Goal: Information Seeking & Learning: Get advice/opinions

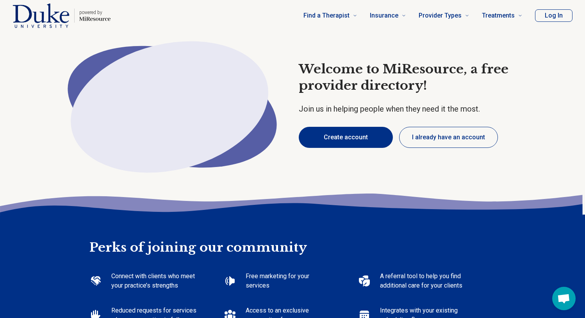
click at [344, 148] on button "Create account" at bounding box center [346, 137] width 94 height 21
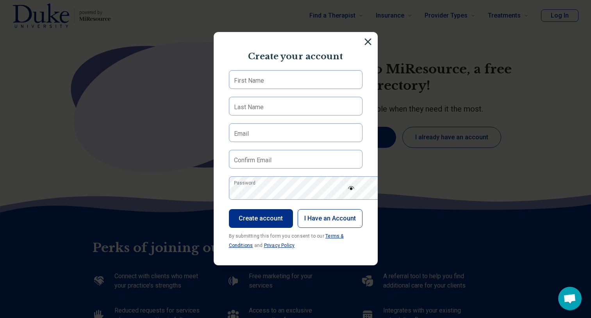
click at [497, 179] on div "Create your account First Name Last Name Email Confirm Email Password Create ac…" at bounding box center [295, 159] width 591 height 318
click at [372, 43] on section "Create your account First Name Last Name Email Confirm Email Password Create ac…" at bounding box center [296, 149] width 164 height 234
click at [372, 43] on img at bounding box center [368, 41] width 9 height 9
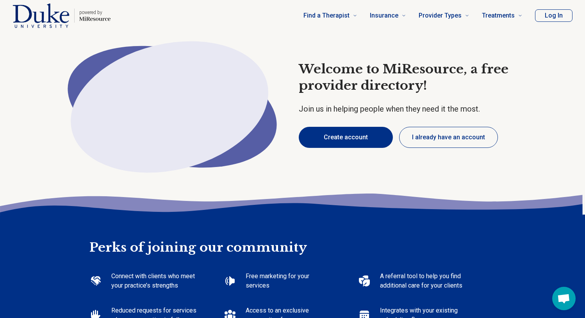
click at [345, 148] on button "Create account" at bounding box center [346, 137] width 94 height 21
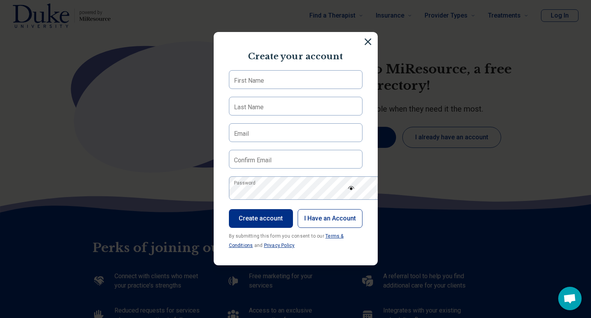
click at [243, 86] on label "First Name" at bounding box center [249, 80] width 30 height 9
click at [243, 89] on input "First Name" at bounding box center [296, 79] width 134 height 19
type input "******"
click at [234, 112] on label "Last Name" at bounding box center [249, 107] width 30 height 9
click at [229, 116] on input "Last Name" at bounding box center [296, 106] width 134 height 19
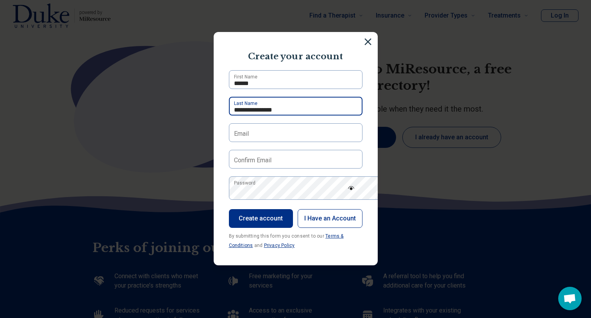
type input "**********"
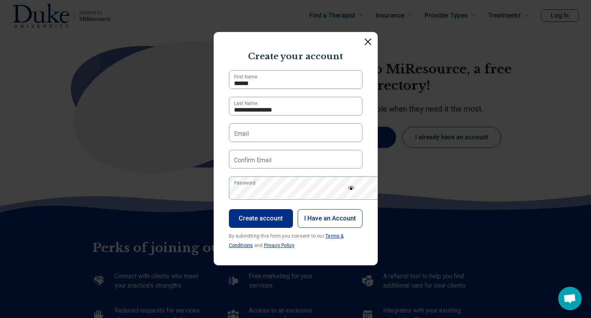
click at [234, 139] on label "Email" at bounding box center [241, 133] width 15 height 9
click at [229, 142] on input "Email" at bounding box center [296, 132] width 134 height 19
type input "**********"
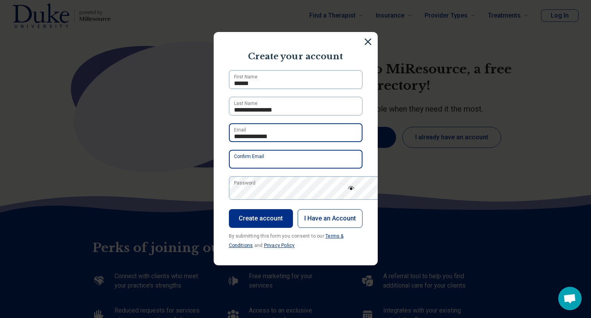
type input "**********"
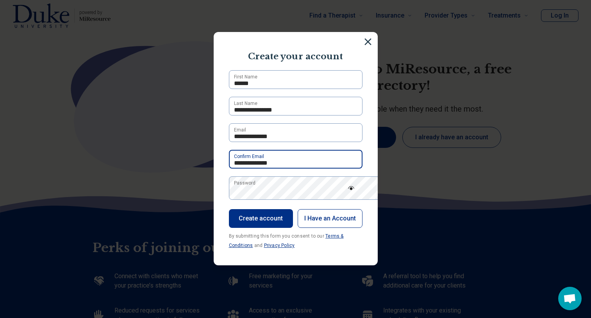
click at [276, 169] on input "**********" at bounding box center [296, 159] width 134 height 19
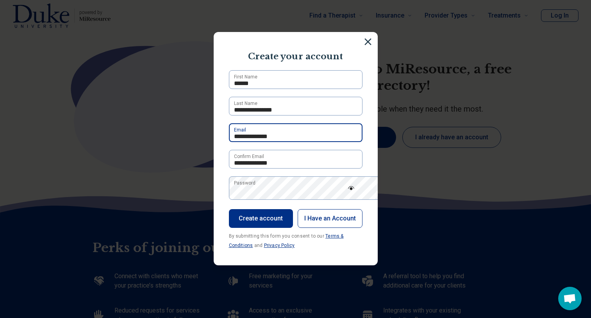
click at [271, 142] on input "**********" at bounding box center [296, 132] width 134 height 19
click at [277, 142] on input "**********" at bounding box center [296, 132] width 134 height 19
type input "**********"
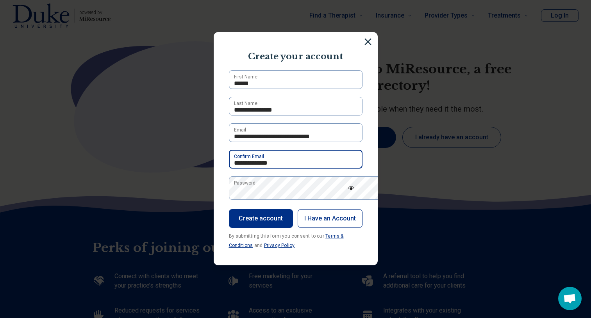
click at [285, 169] on input "**********" at bounding box center [296, 159] width 134 height 19
drag, startPoint x: 285, startPoint y: 196, endPoint x: 160, endPoint y: 196, distance: 125.4
click at [164, 196] on div "**********" at bounding box center [295, 159] width 591 height 318
click at [362, 169] on input "**********" at bounding box center [296, 159] width 134 height 19
type input "**********"
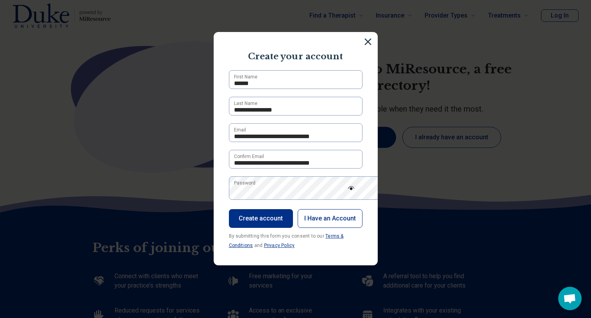
click at [234, 187] on label "Password" at bounding box center [244, 183] width 21 height 7
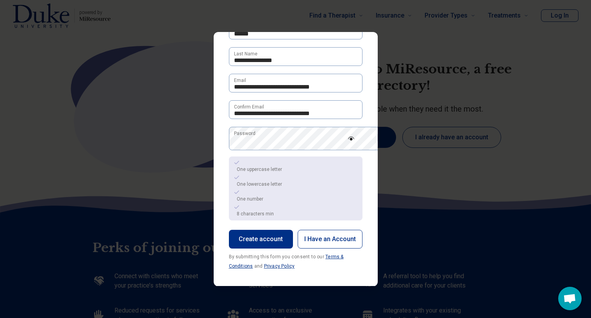
scroll to position [67, 0]
click at [355, 141] on img at bounding box center [351, 139] width 7 height 4
click at [355, 142] on img at bounding box center [351, 139] width 7 height 6
click at [247, 249] on button "Create account" at bounding box center [261, 239] width 64 height 19
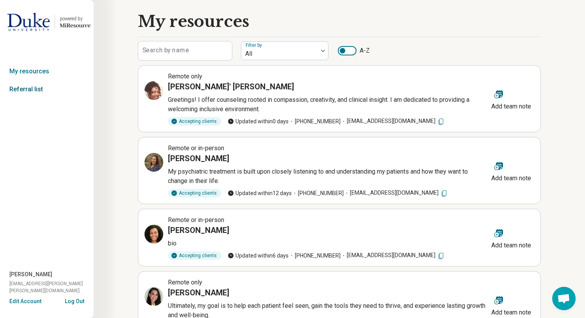
click at [28, 98] on link "Referral list" at bounding box center [47, 89] width 94 height 18
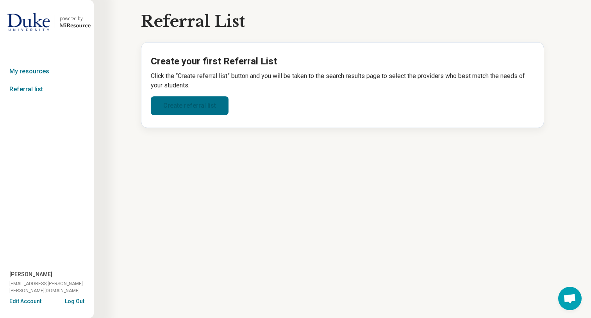
click at [165, 115] on link "Create referral list" at bounding box center [190, 105] width 78 height 19
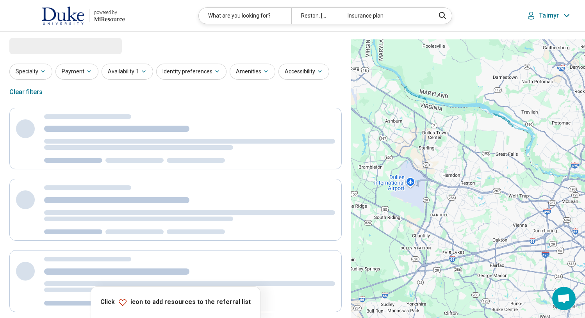
select select "***"
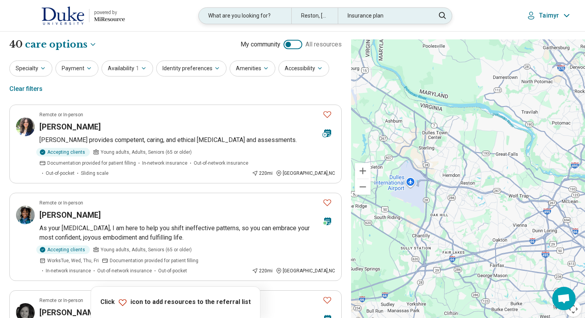
click at [382, 23] on div "Insurance plan" at bounding box center [384, 16] width 93 height 16
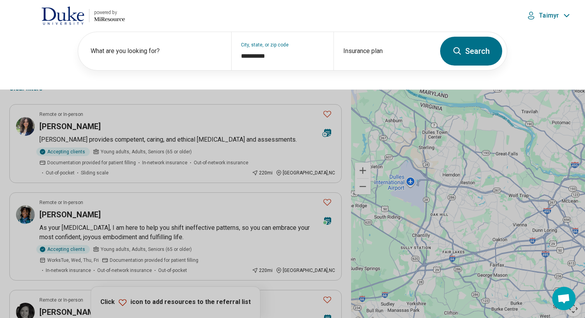
click at [251, 118] on button at bounding box center [292, 159] width 585 height 318
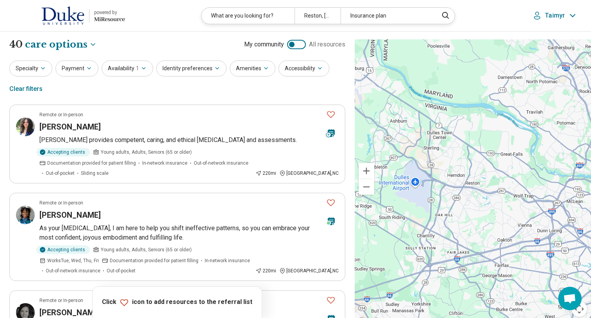
click at [77, 21] on img at bounding box center [62, 15] width 43 height 19
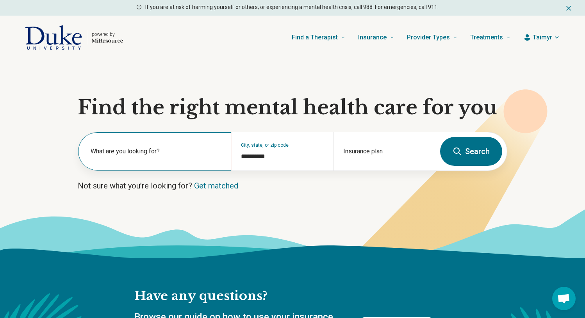
click at [136, 156] on label "What are you looking for?" at bounding box center [156, 151] width 131 height 9
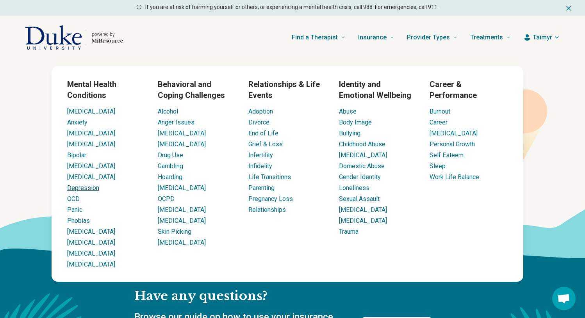
drag, startPoint x: 284, startPoint y: 45, endPoint x: 84, endPoint y: 221, distance: 266.8
click at [80, 248] on li "[MEDICAL_DATA]" at bounding box center [106, 242] width 78 height 9
click at [80, 246] on link "[MEDICAL_DATA]" at bounding box center [91, 242] width 48 height 7
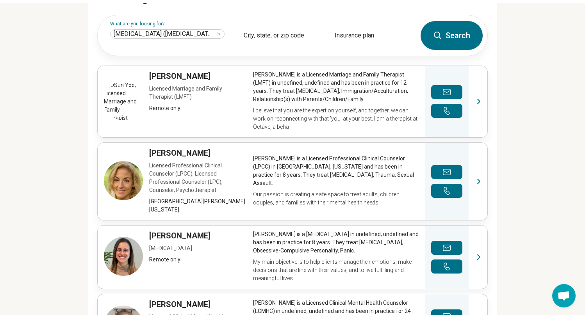
scroll to position [264, 0]
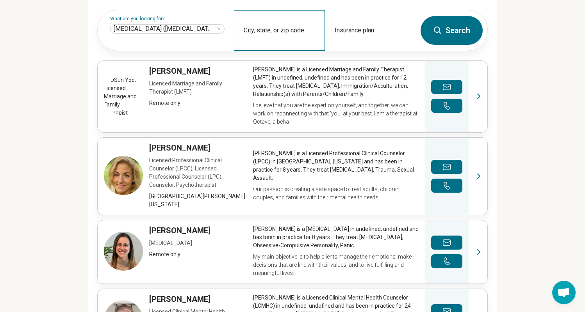
click at [287, 51] on div "City, state, or zip code" at bounding box center [279, 30] width 91 height 41
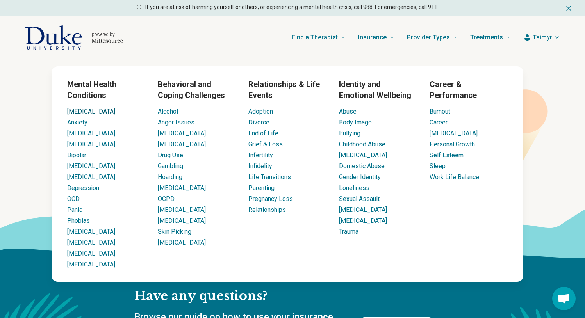
click at [84, 115] on link "ADHD" at bounding box center [91, 111] width 48 height 7
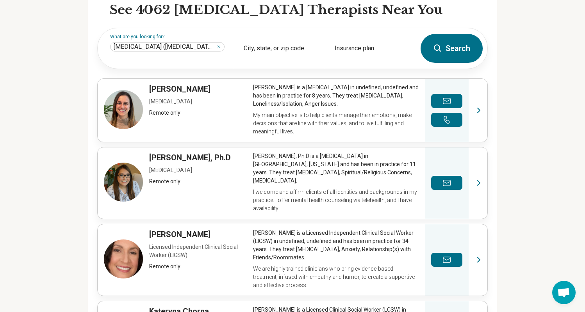
scroll to position [250, 1]
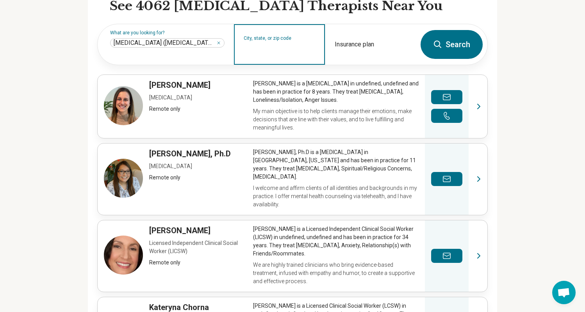
click at [252, 54] on input "City, state, or zip code" at bounding box center [280, 49] width 72 height 9
type input "*"
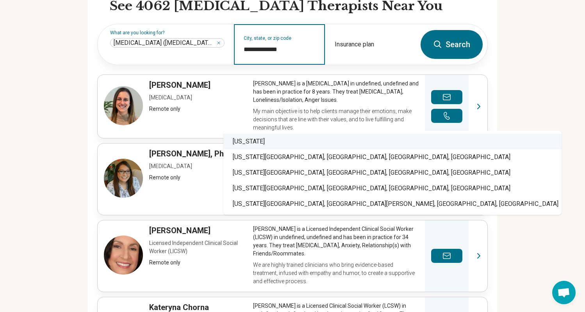
click at [285, 141] on div "North Carolina" at bounding box center [392, 142] width 338 height 16
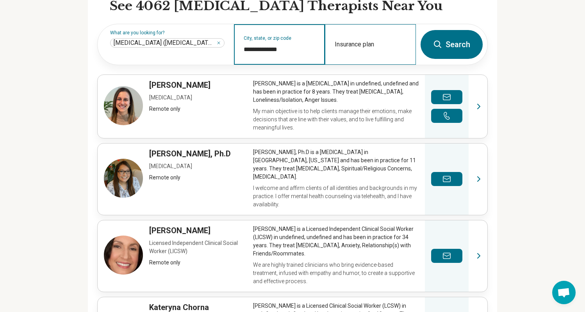
type input "**********"
click at [374, 65] on div "Insurance plan" at bounding box center [370, 44] width 91 height 41
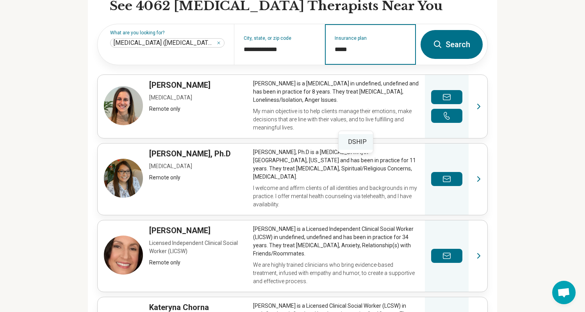
click at [364, 144] on div "DSHIP" at bounding box center [356, 142] width 34 height 16
type input "*****"
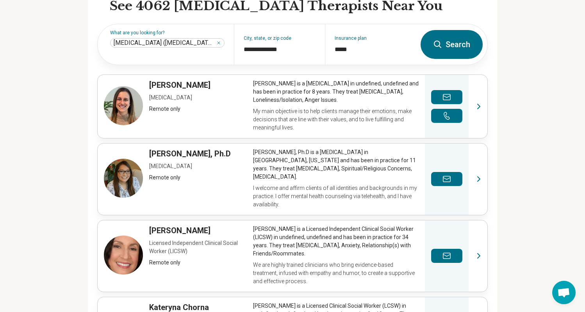
click at [483, 59] on button "Search" at bounding box center [452, 44] width 62 height 29
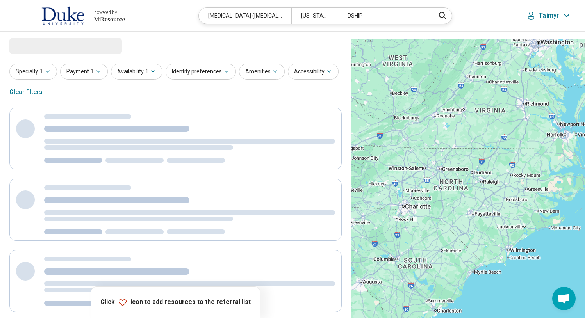
select select "***"
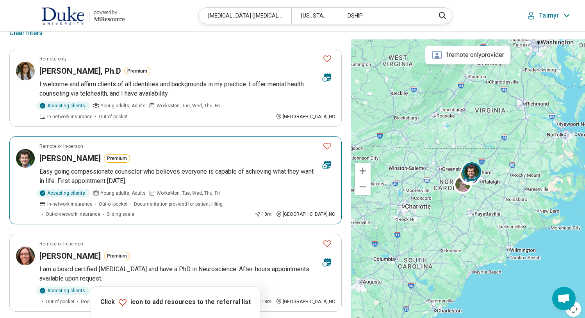
scroll to position [79, 0]
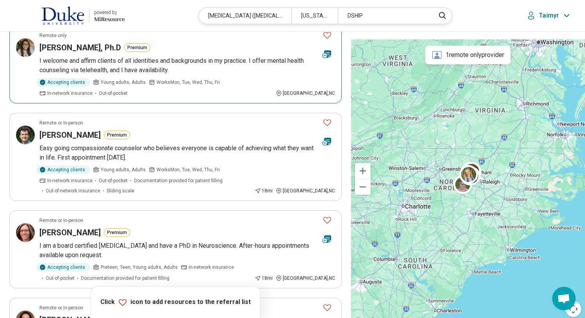
click at [112, 53] on h3 "Dr. Christine Coleman, Ph.D" at bounding box center [80, 47] width 82 height 11
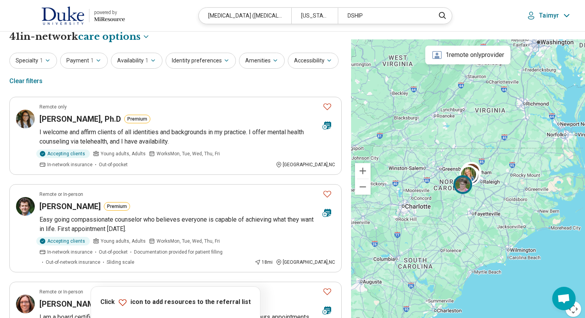
scroll to position [0, 0]
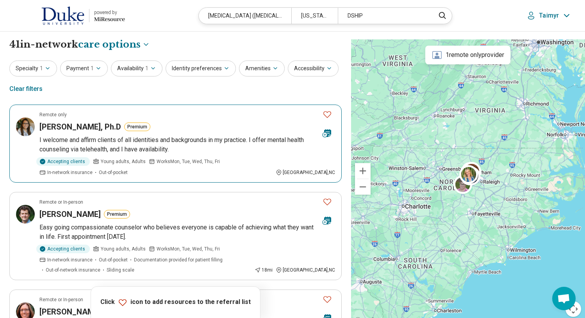
click at [324, 119] on icon "Favorite" at bounding box center [327, 114] width 9 height 9
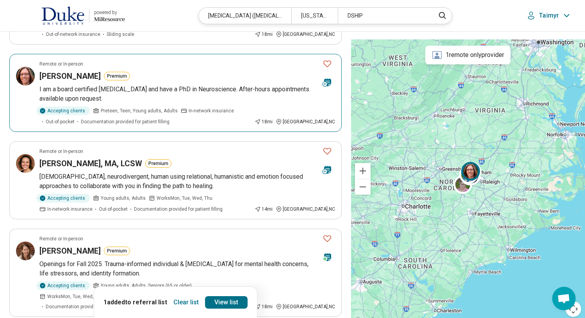
scroll to position [243, 0]
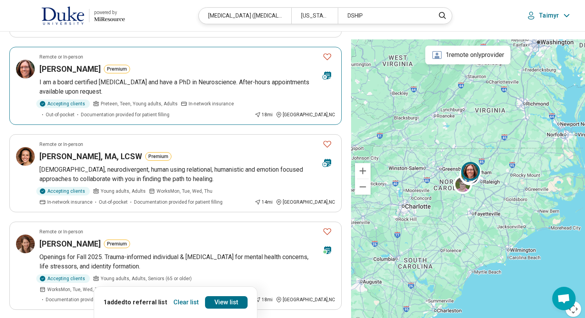
click at [82, 96] on p "I am a board certified psychiatrist and have a PhD in Neuroscience. After-hours…" at bounding box center [187, 87] width 296 height 19
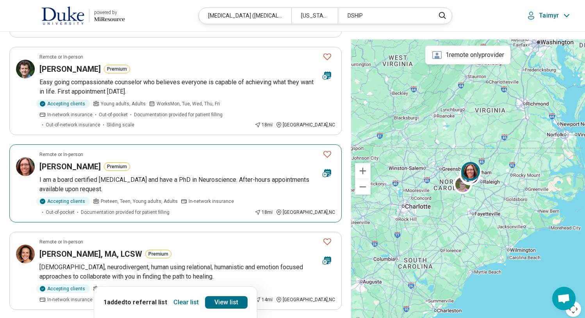
scroll to position [105, 0]
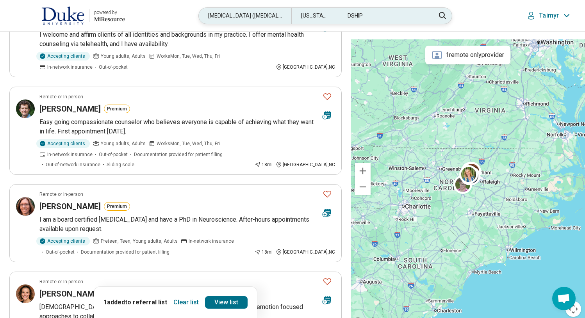
click at [398, 17] on div "DSHIP" at bounding box center [384, 16] width 93 height 16
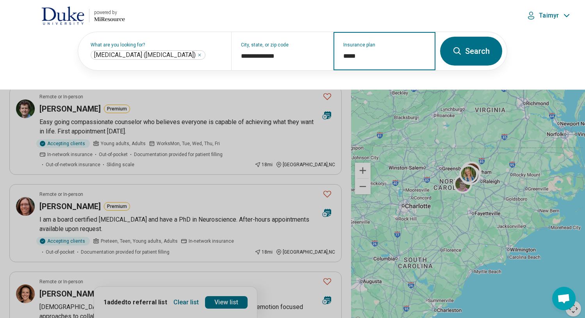
click at [369, 61] on input "*****" at bounding box center [384, 56] width 83 height 9
type input "*"
click at [344, 108] on div "DSHIP" at bounding box center [340, 105] width 34 height 16
type input "*****"
click at [464, 62] on button "Search" at bounding box center [471, 51] width 62 height 29
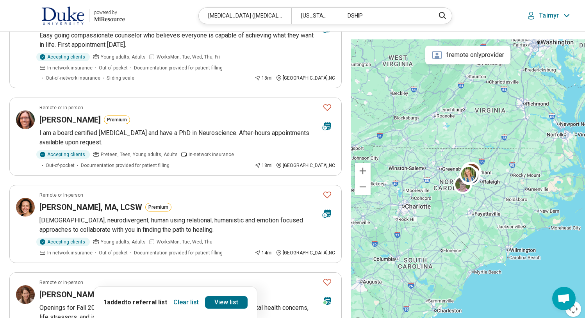
scroll to position [204, 0]
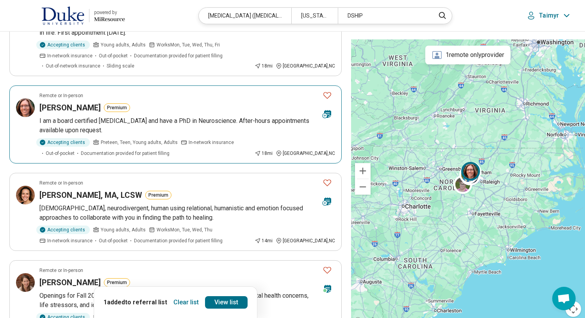
click at [324, 100] on icon "Favorite" at bounding box center [327, 95] width 9 height 9
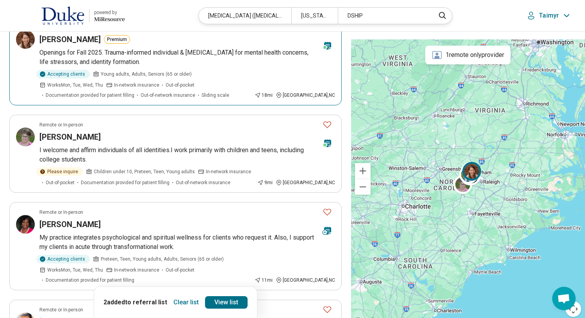
scroll to position [449, 0]
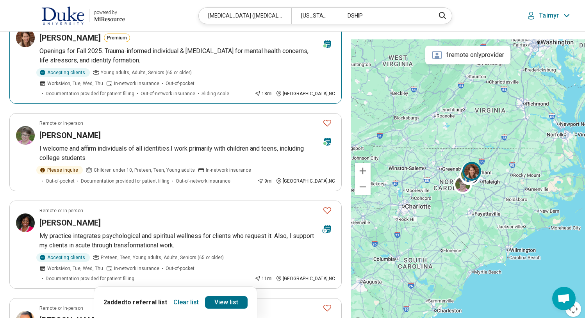
click at [71, 43] on h3 "Rachael Massell" at bounding box center [69, 37] width 61 height 11
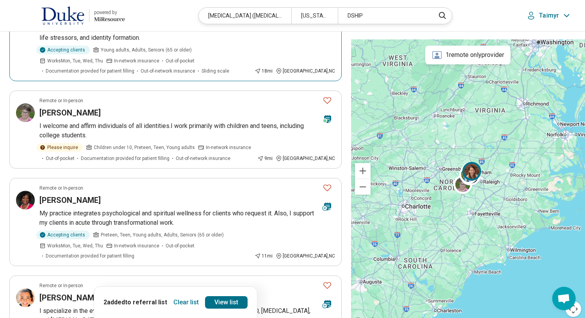
scroll to position [478, 0]
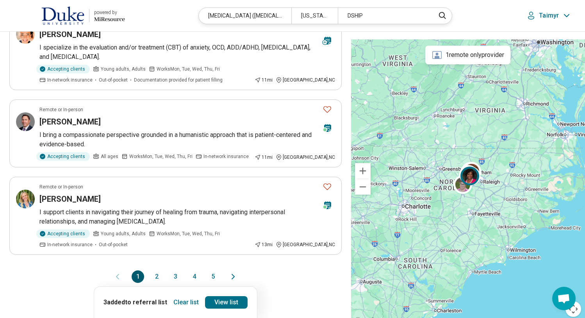
scroll to position [736, 0]
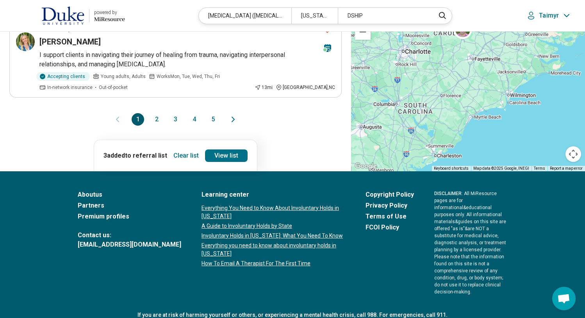
scroll to position [894, 0]
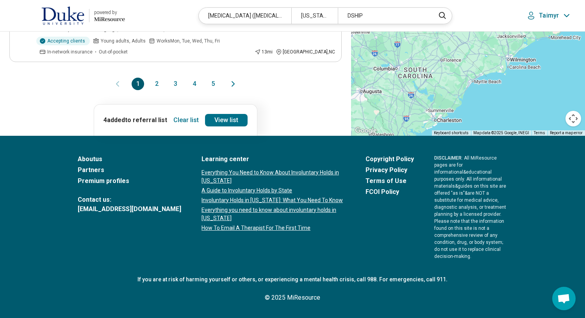
scroll to position [1081, 0]
click at [238, 89] on icon "Next page" at bounding box center [232, 83] width 9 height 9
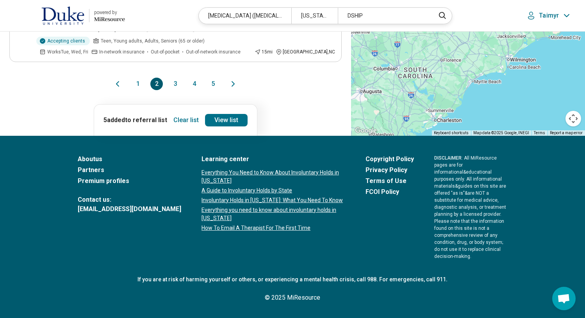
click at [238, 89] on icon "Next page" at bounding box center [232, 83] width 9 height 9
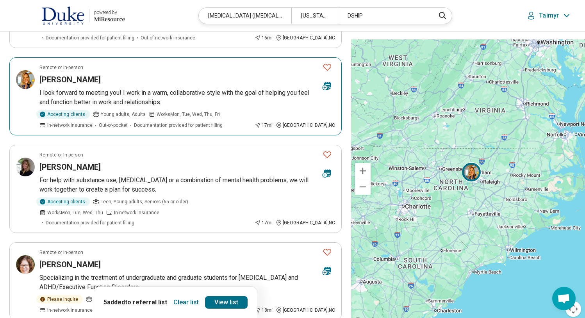
scroll to position [146, 0]
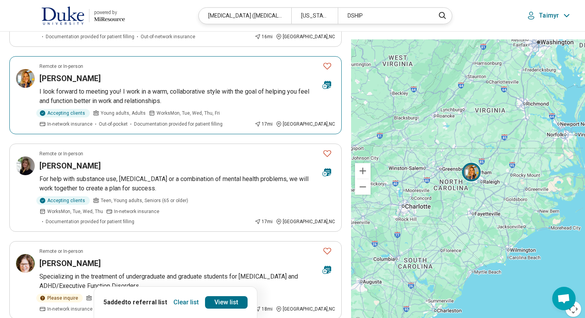
click at [88, 84] on h3 "Alexandra Powell" at bounding box center [69, 78] width 61 height 11
click at [324, 70] on icon "Favorite" at bounding box center [327, 66] width 8 height 7
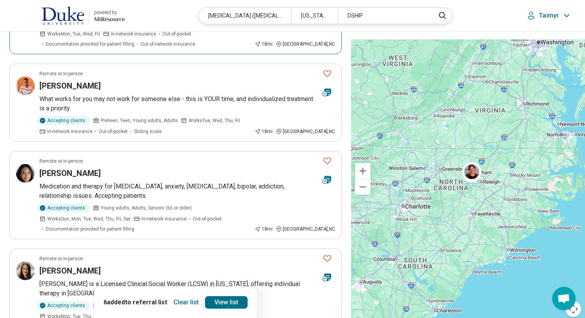
scroll to position [511, 0]
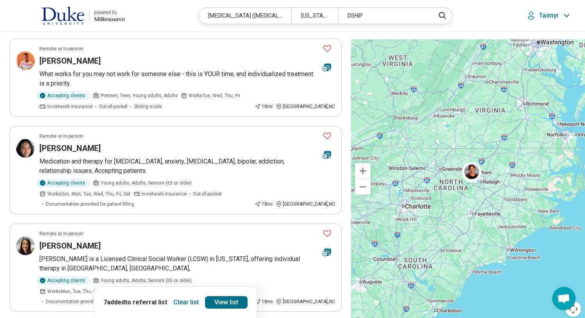
scroll to position [536, 0]
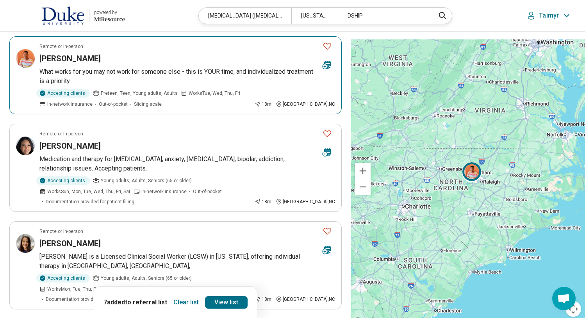
click at [111, 86] on p "What works for you may not work for someone else - this is YOUR time, and indiv…" at bounding box center [187, 76] width 296 height 19
click at [323, 51] on icon "Favorite" at bounding box center [327, 45] width 9 height 9
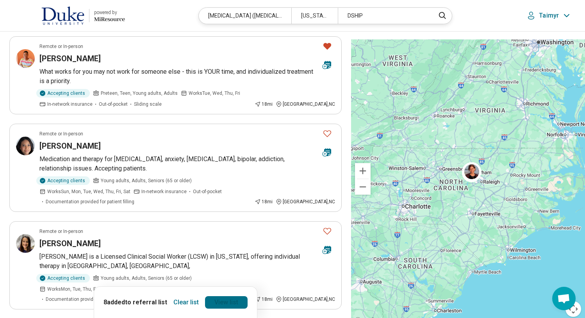
click at [235, 296] on link "View list" at bounding box center [226, 302] width 43 height 12
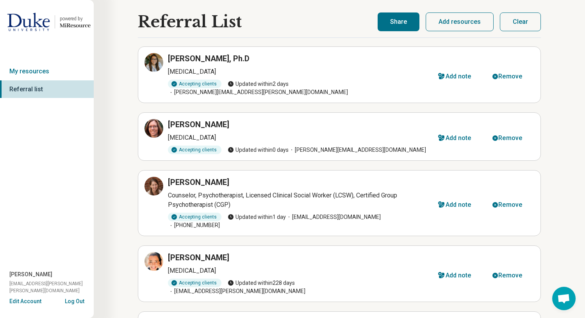
click at [378, 29] on button "Share" at bounding box center [399, 21] width 42 height 19
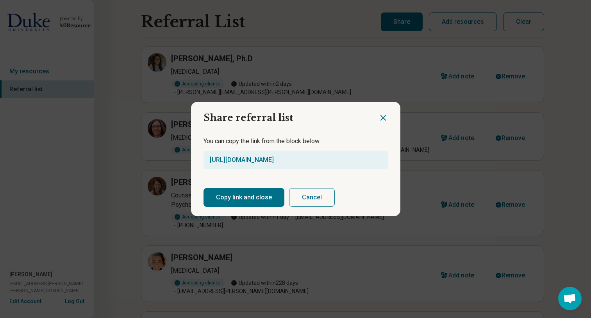
click at [229, 207] on button "Copy link and close" at bounding box center [243, 197] width 81 height 19
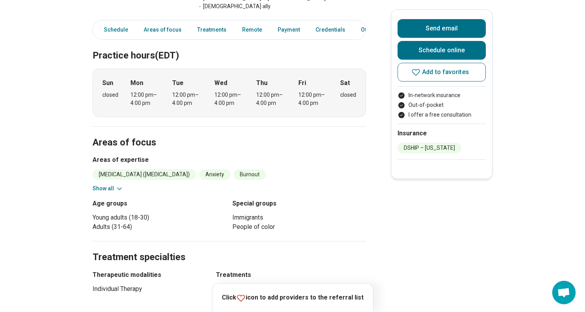
scroll to position [221, 0]
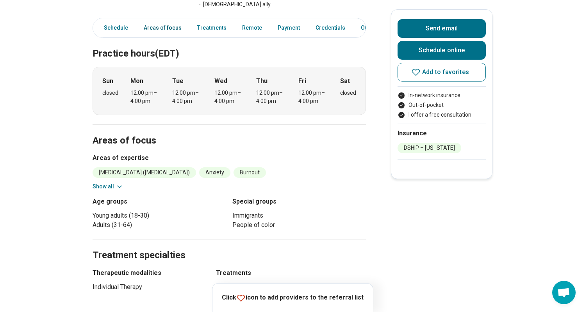
click at [179, 36] on link "Areas of focus" at bounding box center [162, 28] width 47 height 16
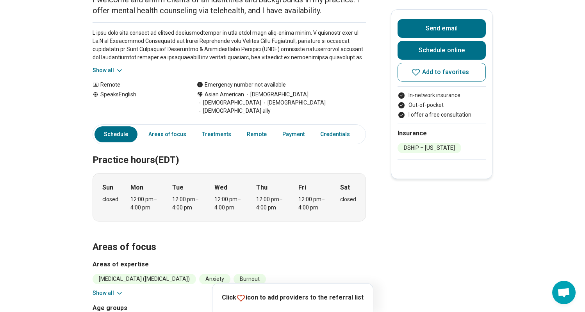
scroll to position [0, 0]
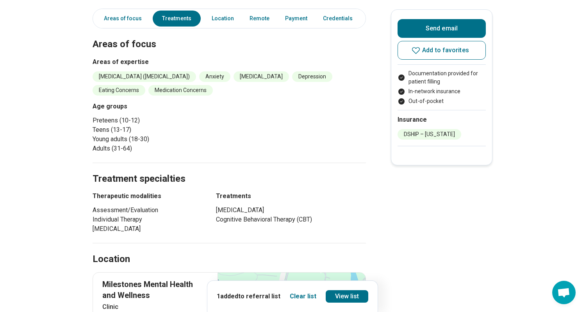
scroll to position [0, 4]
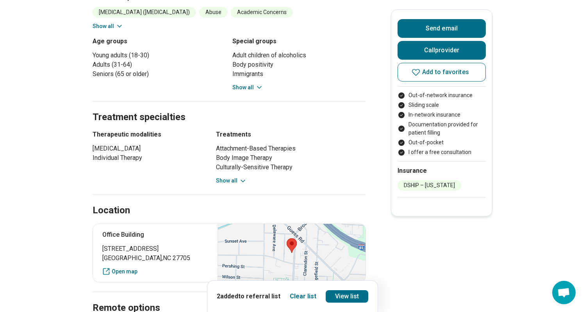
scroll to position [372, 2]
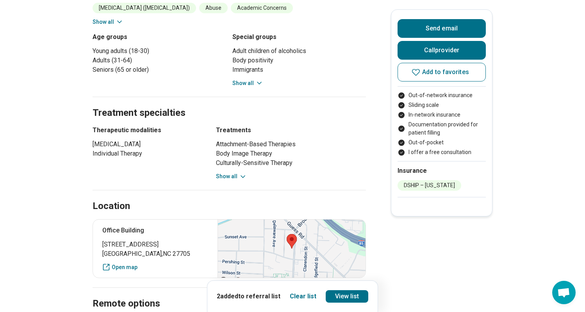
click at [121, 26] on icon at bounding box center [120, 22] width 8 height 8
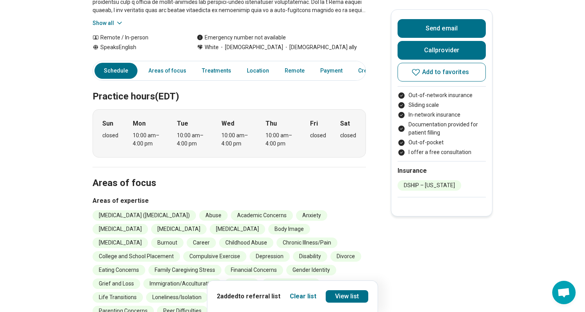
scroll to position [15, 2]
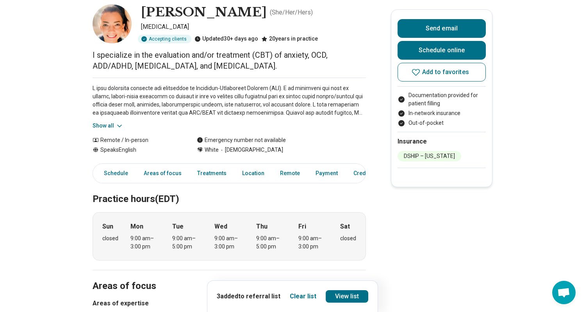
scroll to position [43, 0]
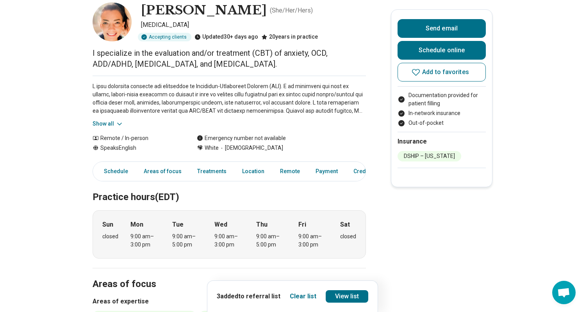
click at [122, 128] on icon at bounding box center [120, 124] width 8 height 8
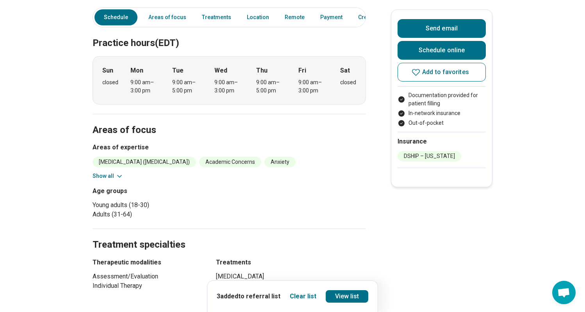
scroll to position [0, 0]
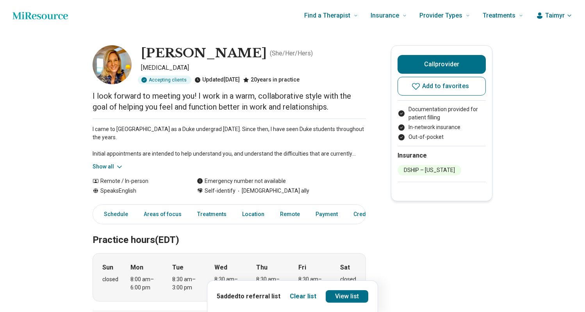
scroll to position [111, 0]
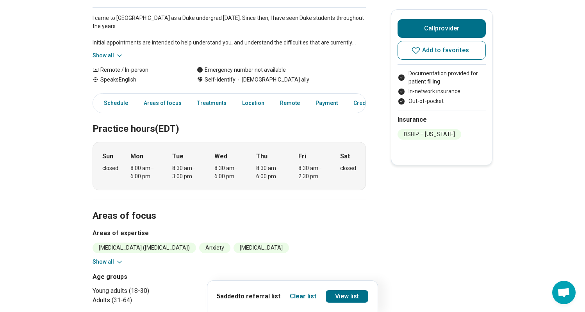
click at [122, 60] on icon at bounding box center [120, 56] width 8 height 8
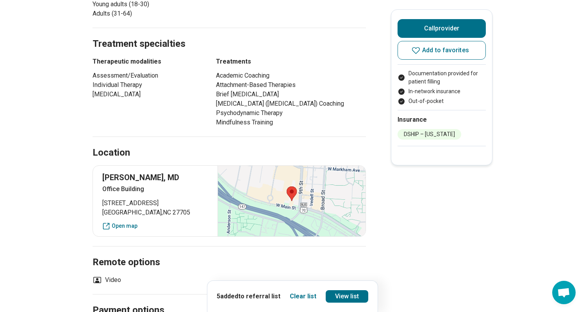
scroll to position [545, 0]
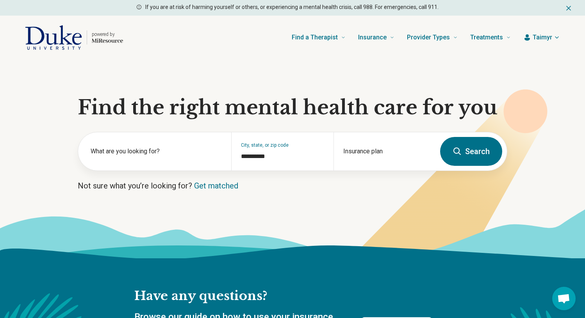
click at [570, 31] on div "powered by Find a Therapist Mental Health Conditions [MEDICAL_DATA] Anxiety [ME…" at bounding box center [292, 38] width 585 height 44
click at [554, 41] on icon "button" at bounding box center [557, 37] width 6 height 6
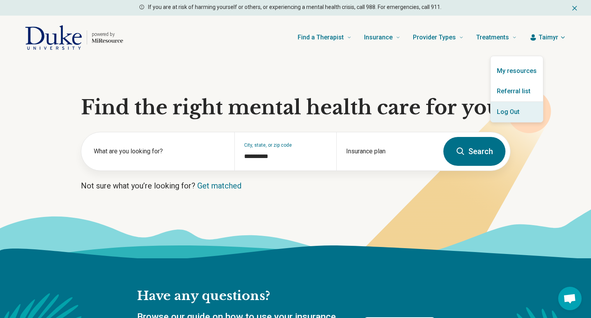
click at [517, 122] on button "Log Out" at bounding box center [516, 112] width 52 height 20
